Goal: Task Accomplishment & Management: Use online tool/utility

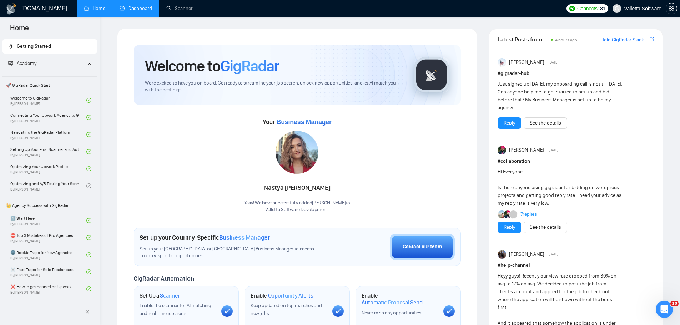
click at [147, 8] on link "Dashboard" at bounding box center [135, 8] width 32 height 6
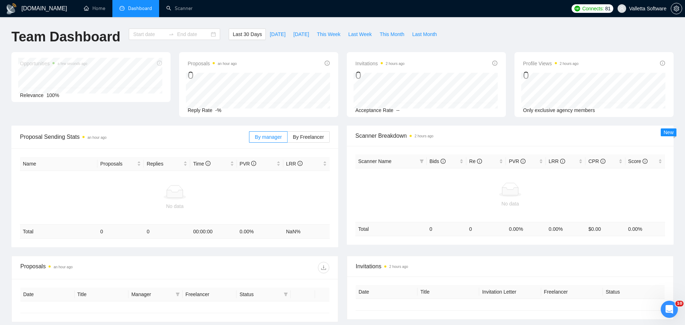
type input "[DATE]"
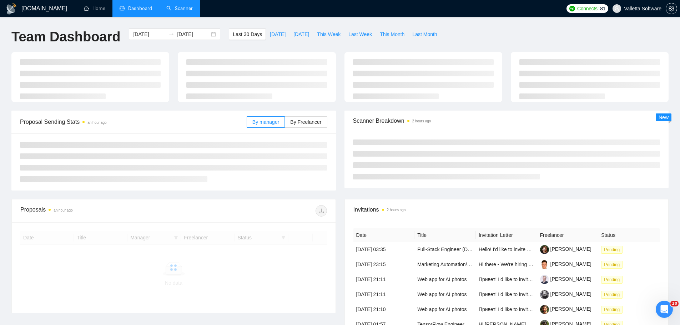
click at [187, 16] on li "Scanner" at bounding box center [179, 8] width 41 height 17
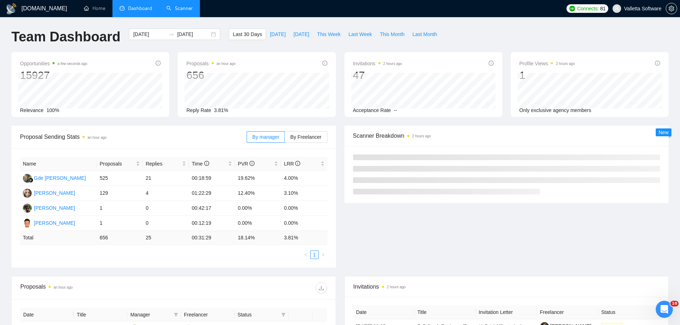
click at [168, 11] on link "Scanner" at bounding box center [179, 8] width 26 height 6
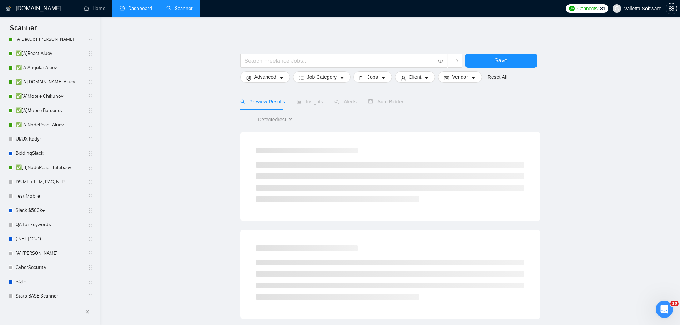
scroll to position [143, 0]
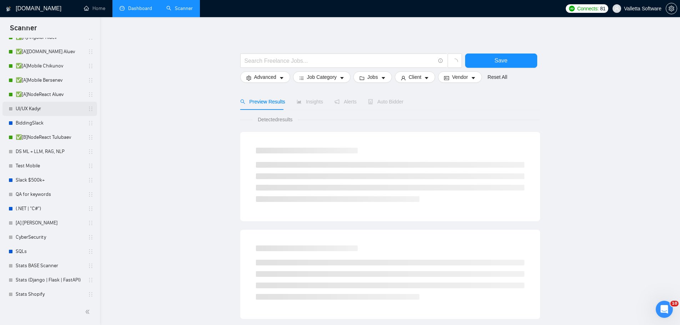
click at [36, 112] on link "UI/UX Kadyr" at bounding box center [50, 109] width 68 height 14
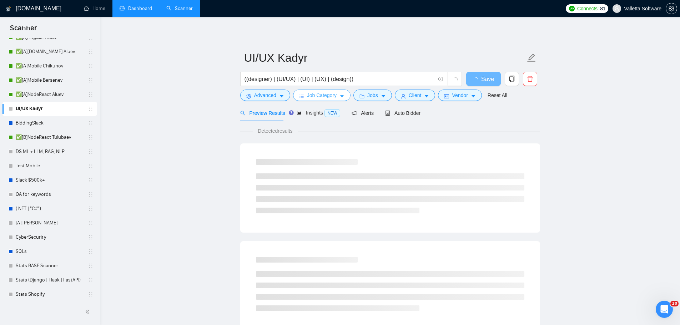
click at [326, 96] on span "Job Category" at bounding box center [322, 95] width 30 height 8
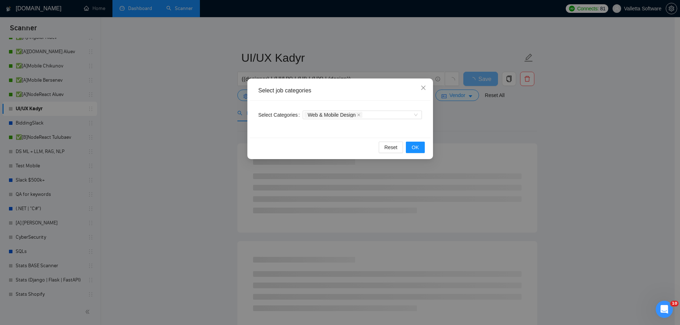
click at [474, 121] on div "Select job categories Select Categories Web & Mobile Design Reset OK" at bounding box center [340, 162] width 680 height 325
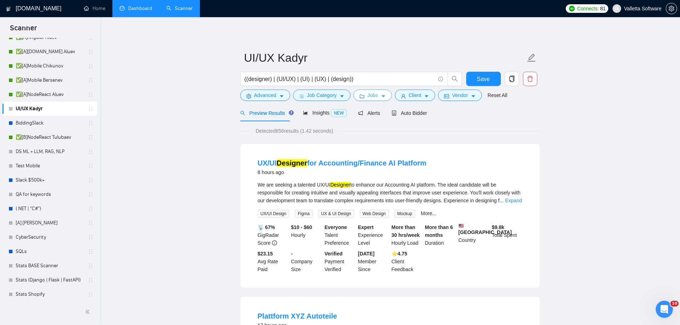
click at [377, 96] on button "Jobs" at bounding box center [372, 95] width 39 height 11
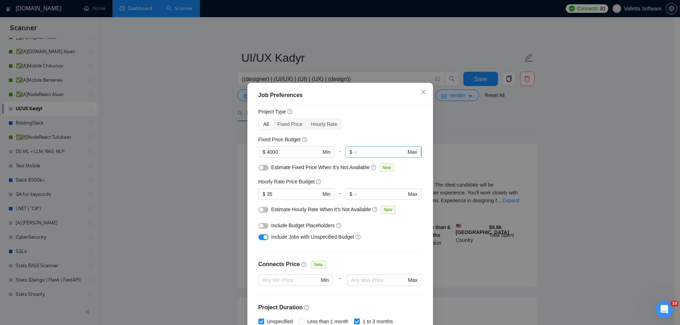
scroll to position [107, 0]
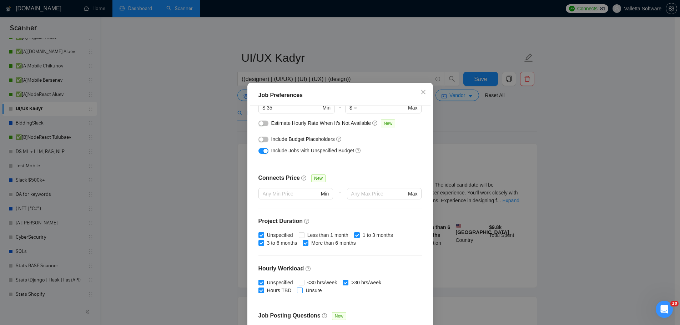
click at [303, 288] on span "Unsure" at bounding box center [313, 290] width 22 height 8
click at [302, 288] on input "Unsure" at bounding box center [299, 290] width 5 height 5
checkbox input "false"
click at [304, 283] on span "<30 hrs/week" at bounding box center [322, 283] width 36 height 8
click at [304, 283] on input "<30 hrs/week" at bounding box center [301, 282] width 5 height 5
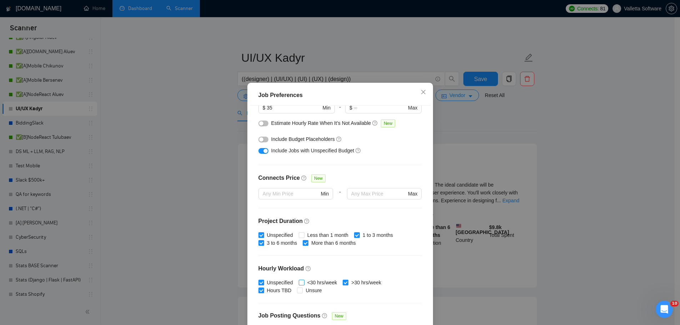
checkbox input "true"
click at [307, 292] on span "Unsure" at bounding box center [313, 290] width 22 height 8
click at [302, 292] on input "Unsure" at bounding box center [299, 290] width 5 height 5
checkbox input "true"
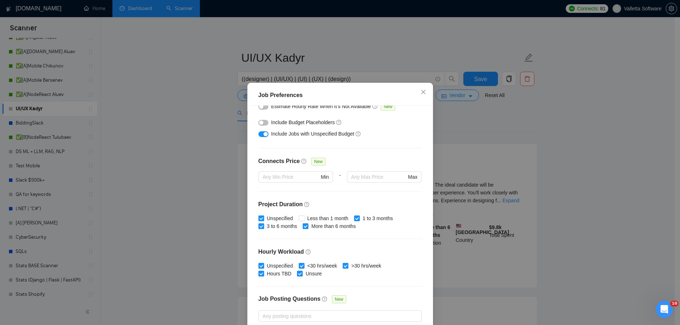
scroll to position [0, 0]
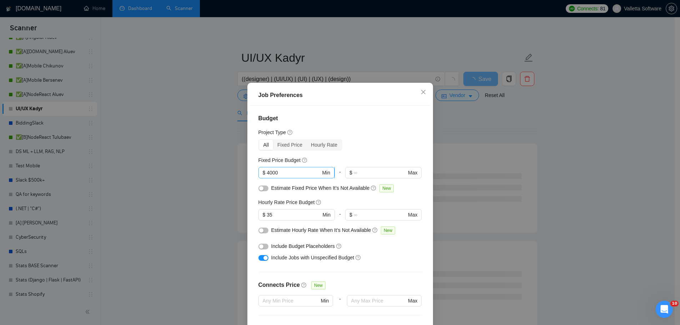
click at [263, 171] on span "$ 4000 Min" at bounding box center [296, 172] width 76 height 11
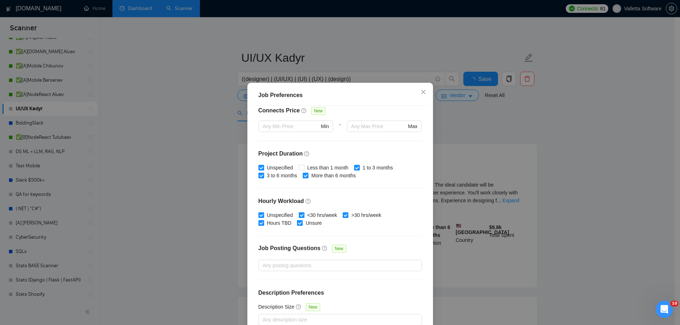
scroll to position [40, 0]
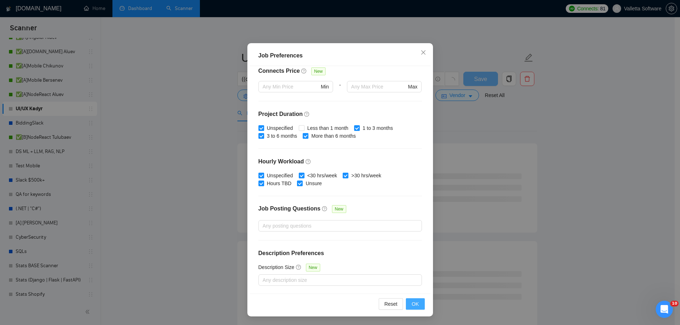
type input "2000"
click at [411, 304] on span "OK" at bounding box center [414, 304] width 7 height 8
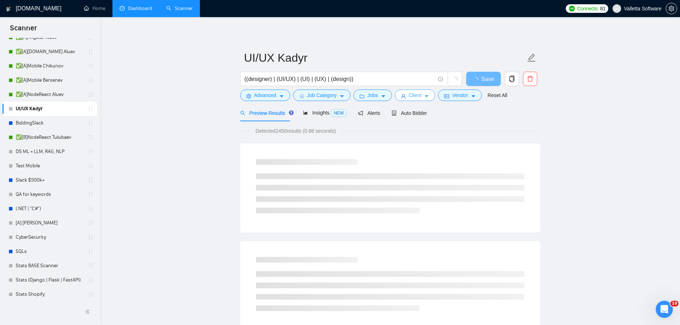
click at [416, 93] on span "Client" at bounding box center [414, 95] width 13 height 8
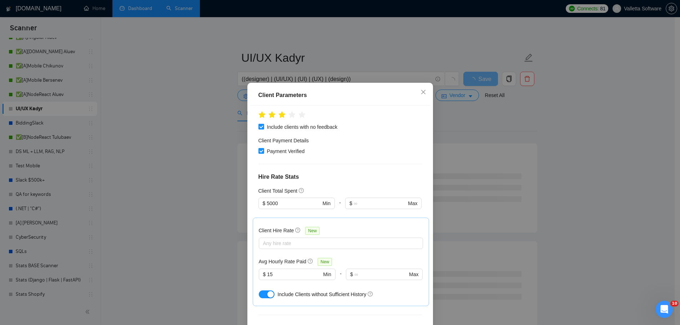
scroll to position [143, 0]
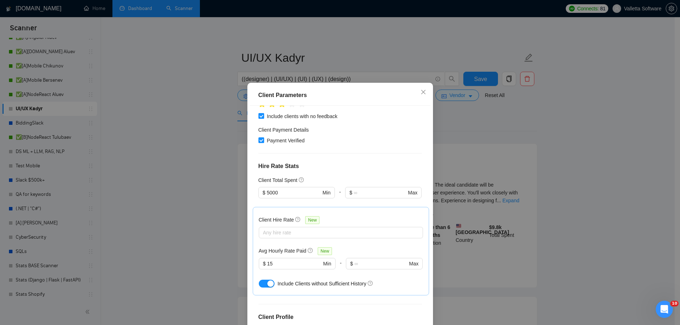
drag, startPoint x: 272, startPoint y: 252, endPoint x: 255, endPoint y: 250, distance: 16.9
click at [259, 258] on span "$ 15 Min" at bounding box center [297, 263] width 77 height 11
type input "20"
drag, startPoint x: 266, startPoint y: 181, endPoint x: 262, endPoint y: 182, distance: 3.6
click at [262, 187] on span "$ 5000 Min" at bounding box center [296, 192] width 76 height 11
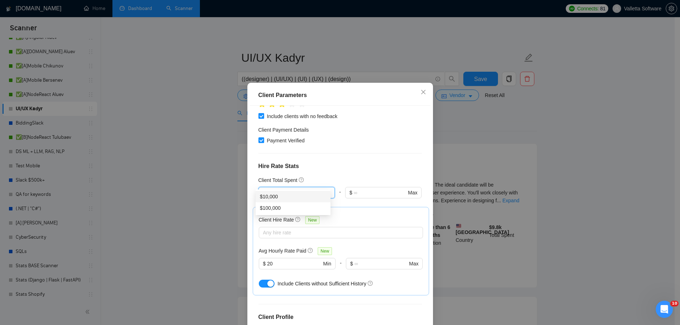
click at [292, 196] on div "$10,000" at bounding box center [293, 197] width 66 height 8
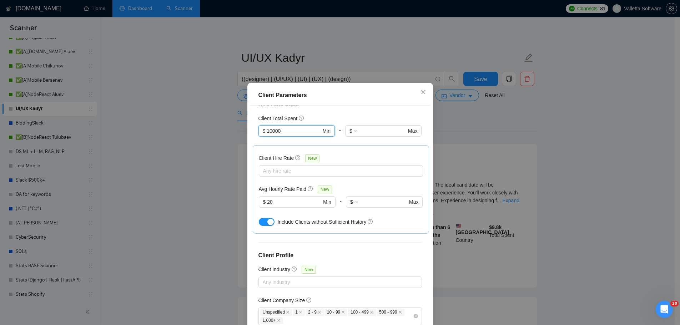
scroll to position [214, 0]
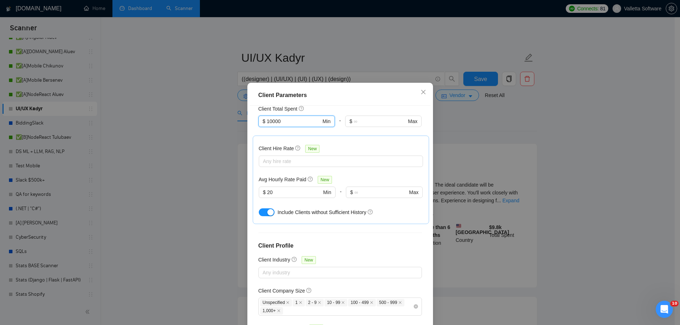
type input "10000"
drag, startPoint x: 285, startPoint y: 143, endPoint x: 285, endPoint y: 151, distance: 7.5
click at [284, 145] on div "Client Hire Rate New Any hire rate" at bounding box center [341, 155] width 164 height 22
click at [285, 157] on div at bounding box center [336, 161] width 153 height 9
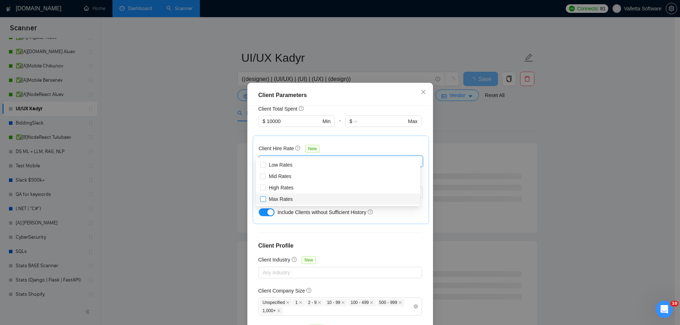
click at [290, 196] on span "Max Rates" at bounding box center [281, 199] width 24 height 6
click at [265, 196] on input "Max Rates" at bounding box center [262, 198] width 5 height 5
checkbox input "true"
click at [289, 189] on span "High Rates" at bounding box center [281, 188] width 25 height 6
click at [265, 189] on input "High Rates" at bounding box center [262, 187] width 5 height 5
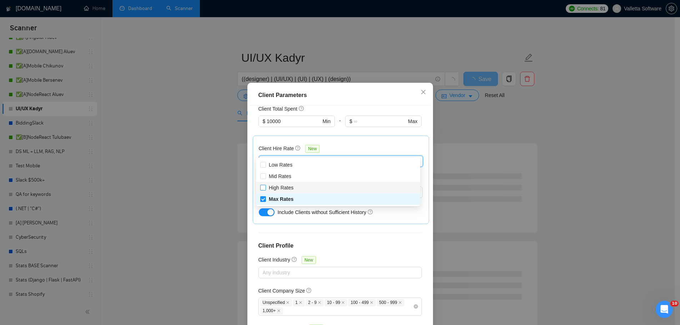
checkbox input "true"
click at [290, 178] on span "Mid Rates" at bounding box center [280, 176] width 22 height 6
click at [265, 178] on input "Mid Rates" at bounding box center [262, 175] width 5 height 5
checkbox input "true"
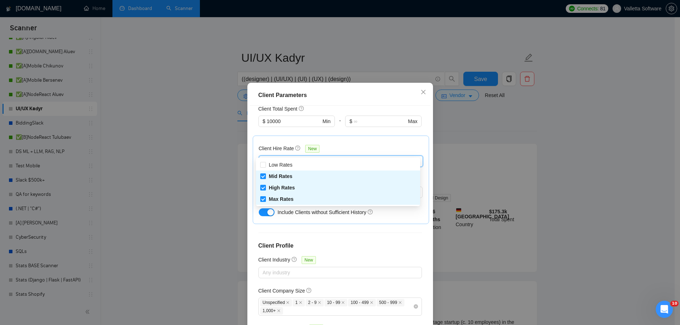
click at [333, 243] on div "Client Location Include Client Countries Select Exclude Client Countries [GEOGR…" at bounding box center [340, 220] width 180 height 228
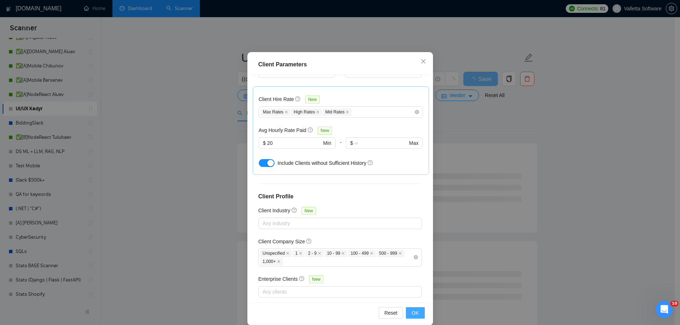
scroll to position [40, 0]
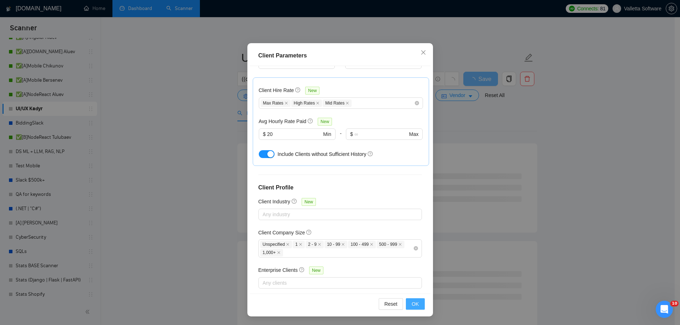
click at [413, 298] on div "Reset OK" at bounding box center [340, 304] width 180 height 20
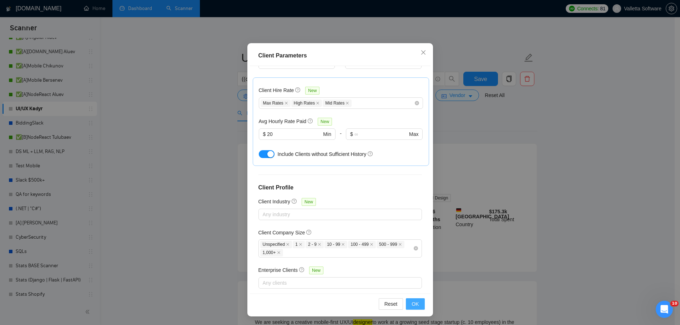
click at [407, 301] on button "OK" at bounding box center [415, 303] width 19 height 11
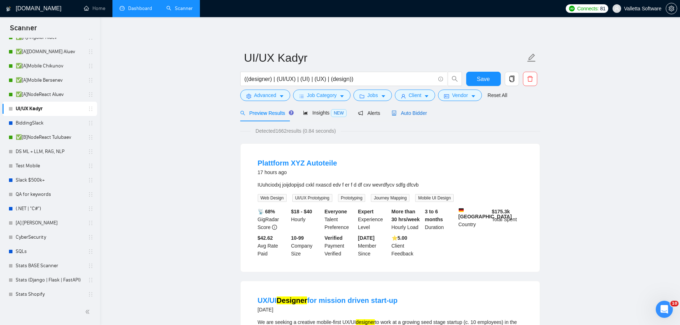
click at [409, 113] on span "Auto Bidder" at bounding box center [408, 113] width 35 height 6
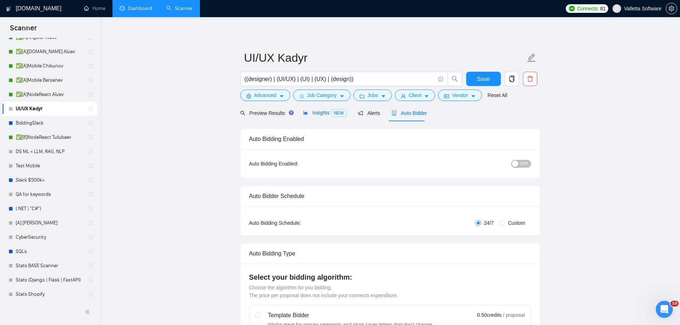
click at [303, 115] on icon "area-chart" at bounding box center [305, 113] width 4 height 4
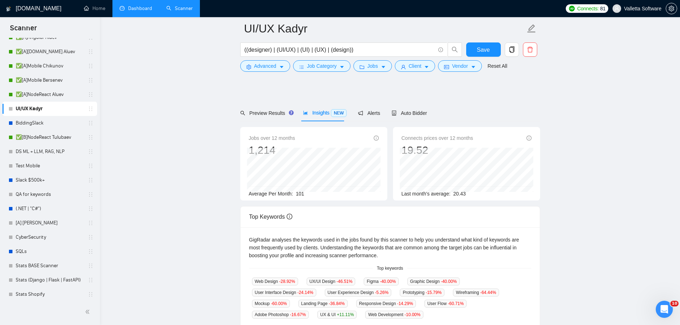
scroll to position [143, 0]
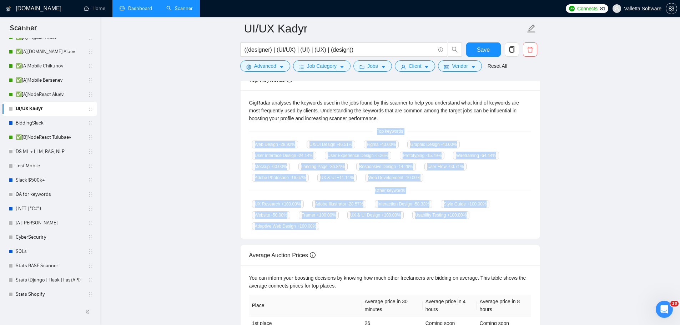
drag, startPoint x: 393, startPoint y: 143, endPoint x: 444, endPoint y: 232, distance: 102.4
click at [444, 232] on div "GigRadar analyses the keywords used in the jobs found by this scanner to help y…" at bounding box center [389, 164] width 299 height 149
copy div "Top keywords Web Design -28.92 % UX/UI Design -46.51 % Figma -40.00 % Graphic D…"
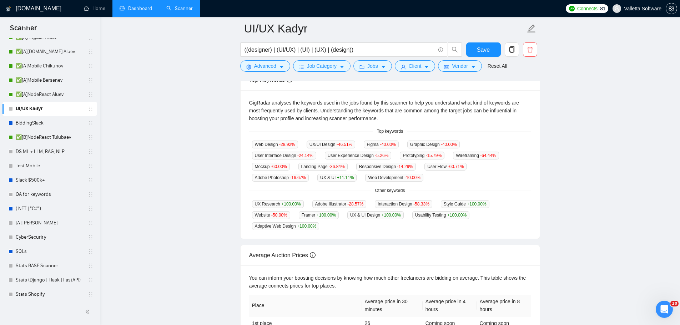
drag, startPoint x: 307, startPoint y: 103, endPoint x: 304, endPoint y: 108, distance: 5.3
click at [307, 103] on div "GigRadar analyses the keywords used in the jobs found by this scanner to help y…" at bounding box center [390, 111] width 282 height 24
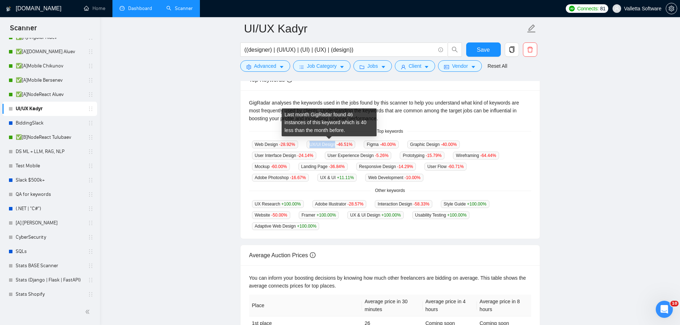
drag, startPoint x: 306, startPoint y: 145, endPoint x: 333, endPoint y: 147, distance: 27.2
click at [333, 147] on div "UX/UI Design -46.51 %" at bounding box center [331, 144] width 55 height 8
copy span "UX/UI Design"
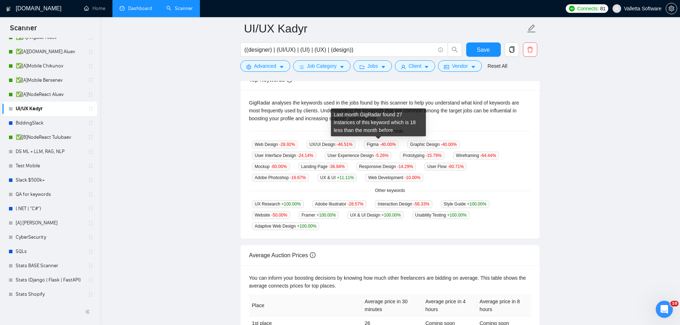
click at [365, 144] on span "Figma -40.00 %" at bounding box center [380, 145] width 35 height 8
copy span "Figma"
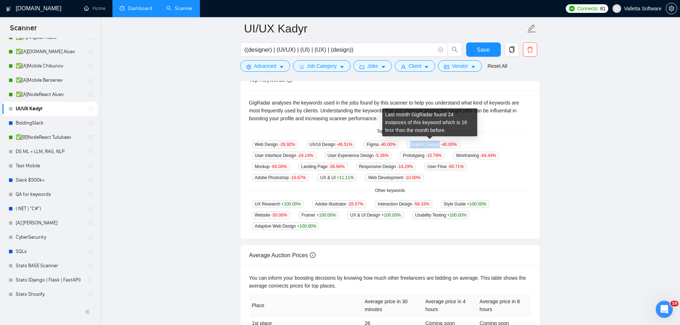
drag, startPoint x: 408, startPoint y: 146, endPoint x: 514, endPoint y: 139, distance: 105.8
click at [434, 147] on div "Graphic Design -40.00 %" at bounding box center [433, 144] width 58 height 8
copy span "Graphic Desig"
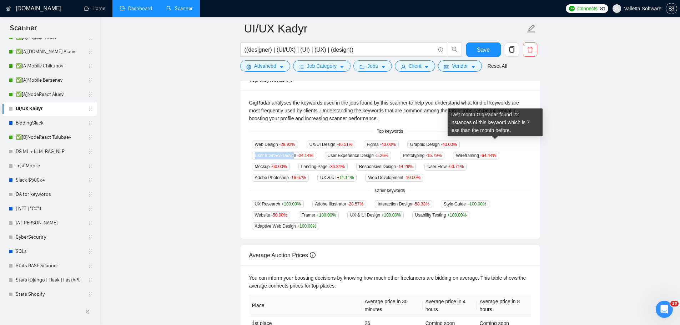
drag, startPoint x: 469, startPoint y: 146, endPoint x: 505, endPoint y: 146, distance: 36.0
click at [319, 151] on div "User Interface Design -24.14 %" at bounding box center [284, 155] width 70 height 8
copy span "User Interface Desig"
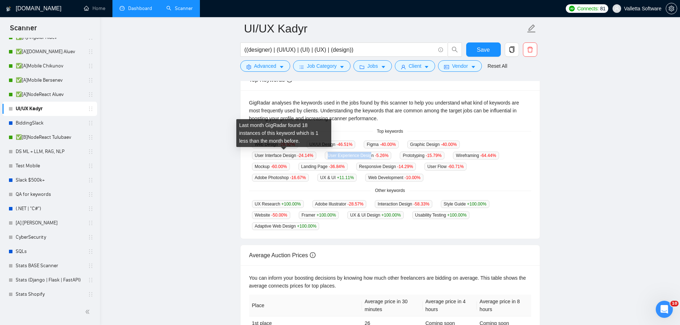
drag, startPoint x: 254, startPoint y: 155, endPoint x: 296, endPoint y: 158, distance: 42.5
click at [325, 158] on span "User Experience Design -5.26 %" at bounding box center [358, 156] width 67 height 8
copy span "User Experience Desig"
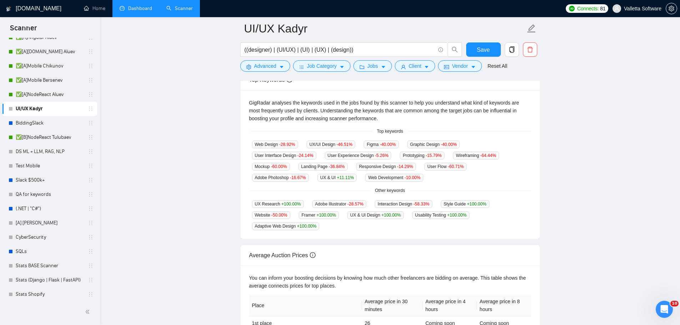
click at [400, 153] on span "Prototyping -15.79 %" at bounding box center [422, 156] width 45 height 8
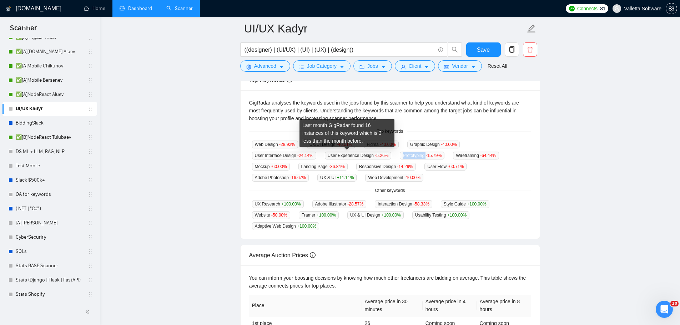
copy span "Prototyping"
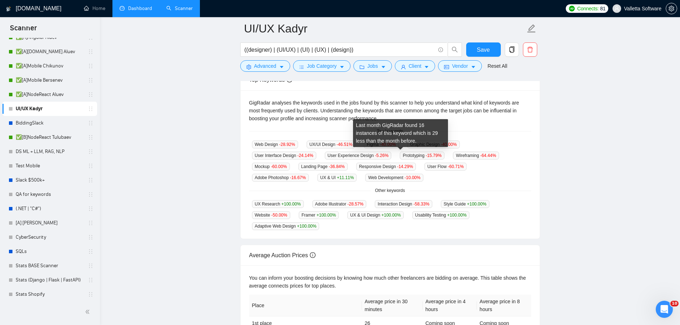
click at [453, 152] on span "Wireframing -64.44 %" at bounding box center [476, 156] width 46 height 8
copy span "Wireframing"
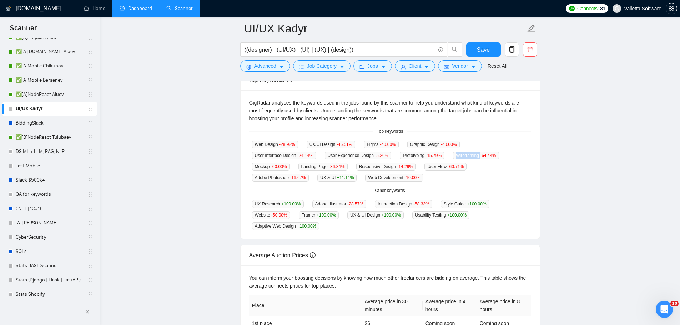
click at [446, 159] on div "Web Design -28.92 % UX/UI Design -46.51 % Figma -40.00 % Graphic Design -40.00 …" at bounding box center [390, 160] width 282 height 41
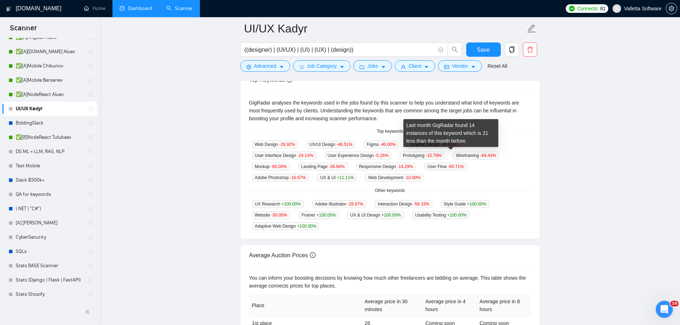
click at [290, 163] on span "Mockup -60.00 %" at bounding box center [271, 167] width 38 height 8
copy span "Mockup"
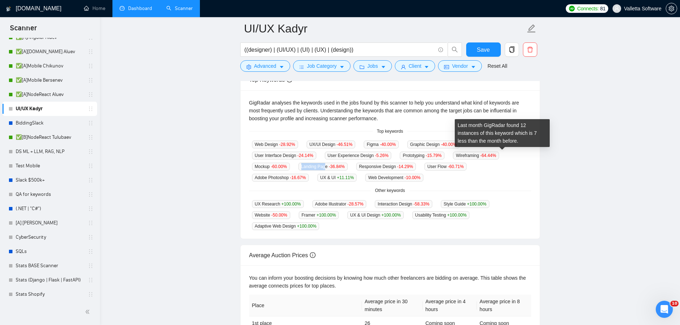
drag, startPoint x: 476, startPoint y: 158, endPoint x: 503, endPoint y: 154, distance: 27.3
click at [350, 162] on div "Landing Page -36.84 %" at bounding box center [322, 166] width 55 height 8
copy span "Landing Pag"
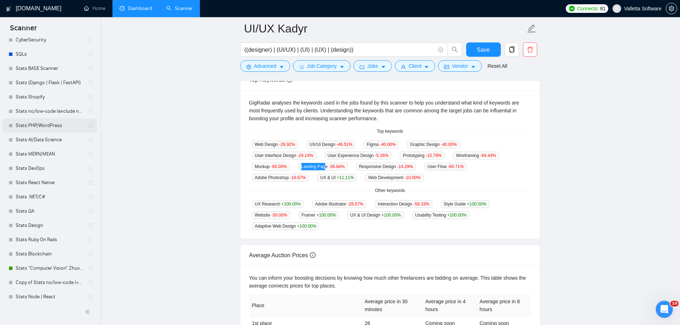
scroll to position [357, 0]
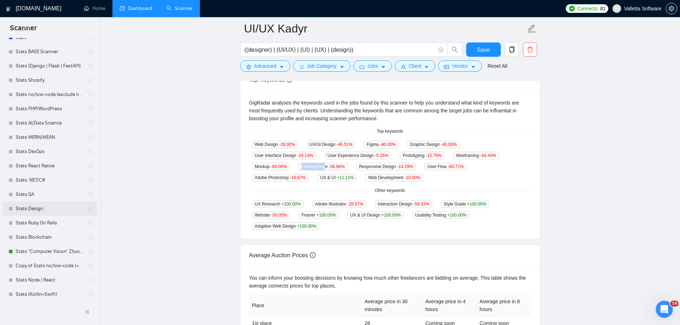
click at [50, 212] on link "Stats Design" at bounding box center [50, 209] width 68 height 14
click at [482, 47] on span "Save" at bounding box center [483, 49] width 13 height 9
click at [44, 206] on link "Stats Design" at bounding box center [50, 209] width 68 height 14
click at [31, 212] on link "Stats Design" at bounding box center [50, 209] width 68 height 14
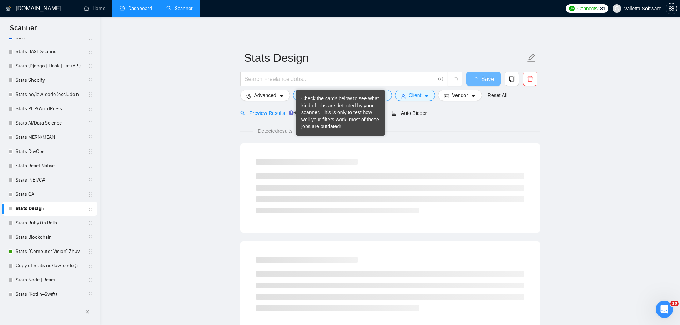
click at [314, 112] on div "Check the cards below to see what kind of jobs are detected by your scanner. Th…" at bounding box center [340, 112] width 78 height 35
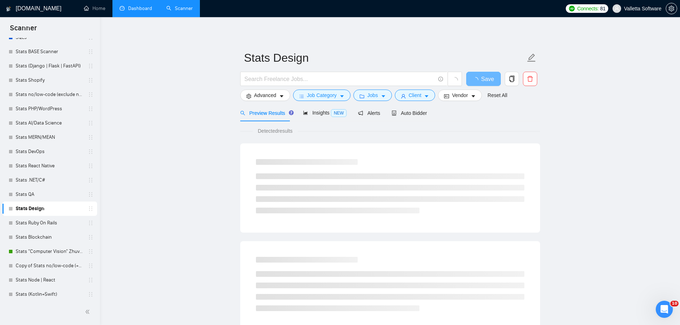
click at [297, 115] on div "Preview Results Insights NEW Alerts Auto Bidder" at bounding box center [333, 113] width 187 height 17
click at [314, 114] on span "Insights NEW" at bounding box center [325, 113] width 44 height 6
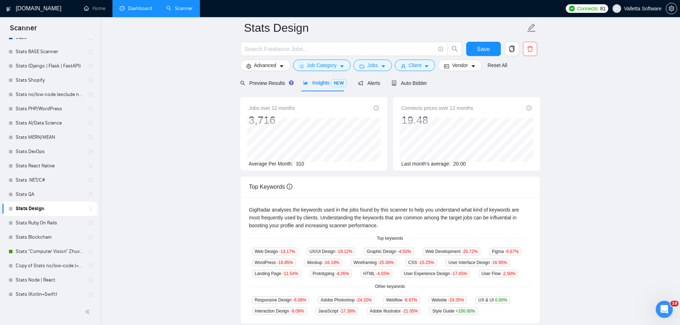
scroll to position [36, 0]
